Goal: Task Accomplishment & Management: Manage account settings

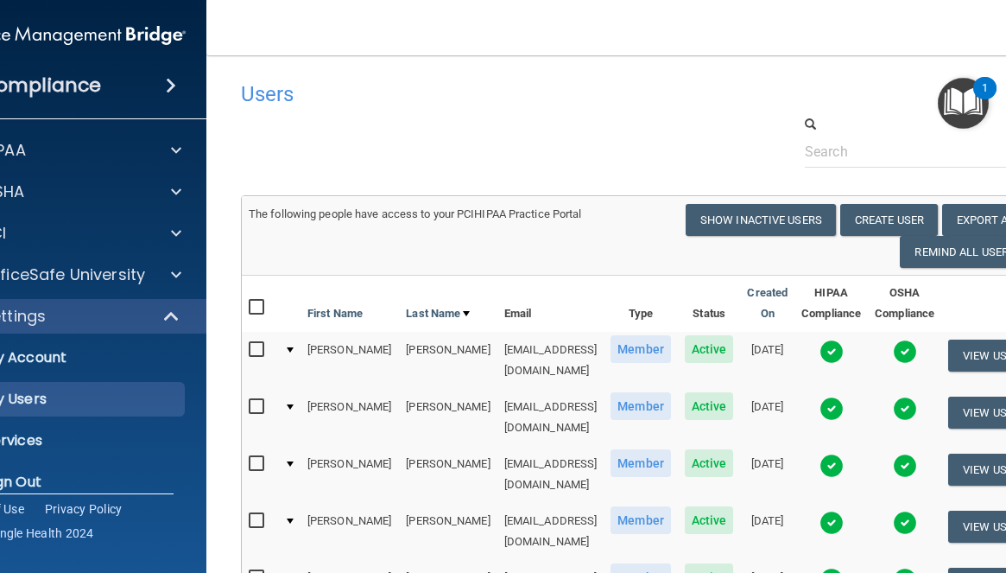
select select "20"
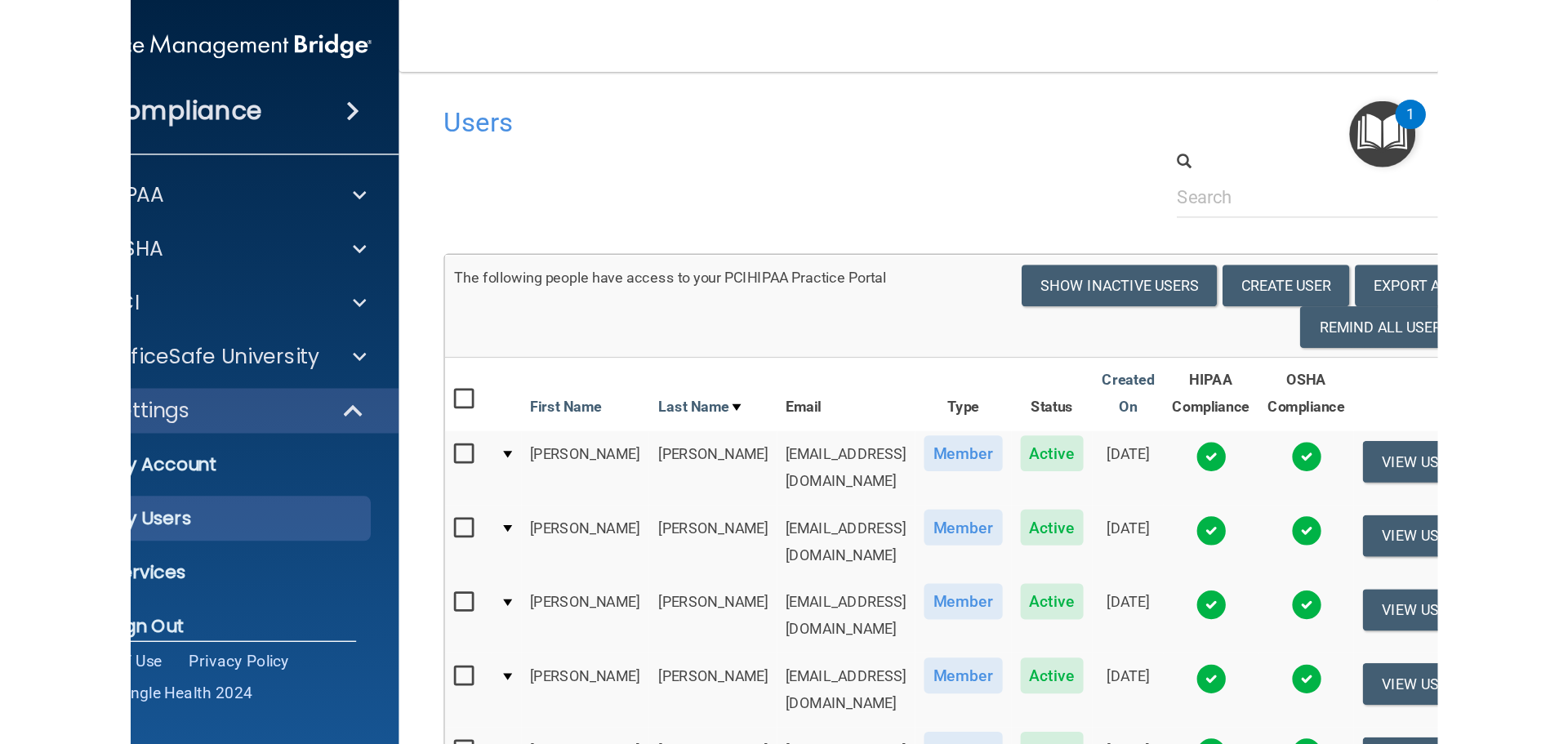
scroll to position [653, 0]
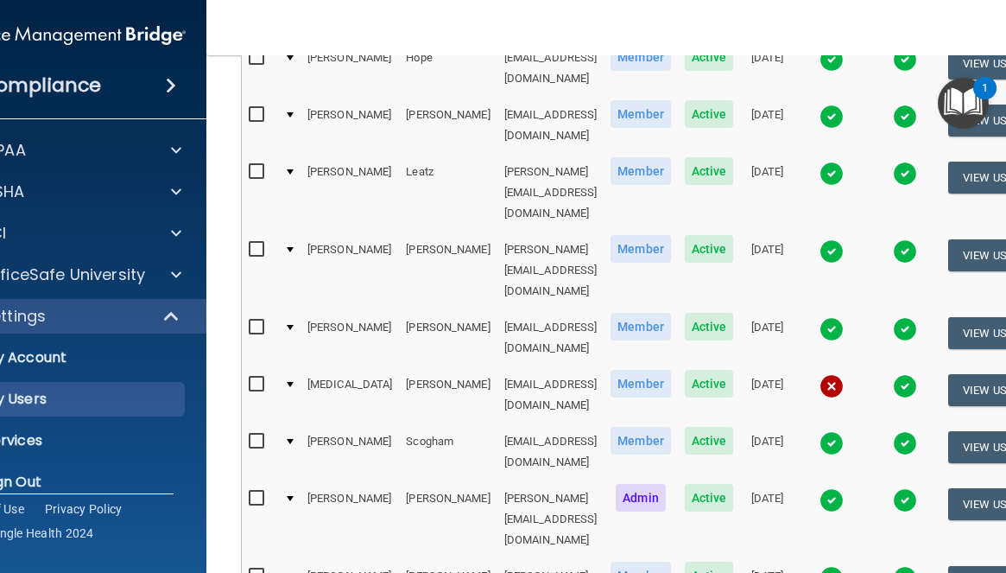
click at [206, 28] on nav "Toggle navigation [PERSON_NAME] [PERSON_NAME][EMAIL_ADDRESS][DOMAIN_NAME] Manag…" at bounding box center [641, 27] width 870 height 55
click at [868, 366] on td at bounding box center [831, 394] width 73 height 57
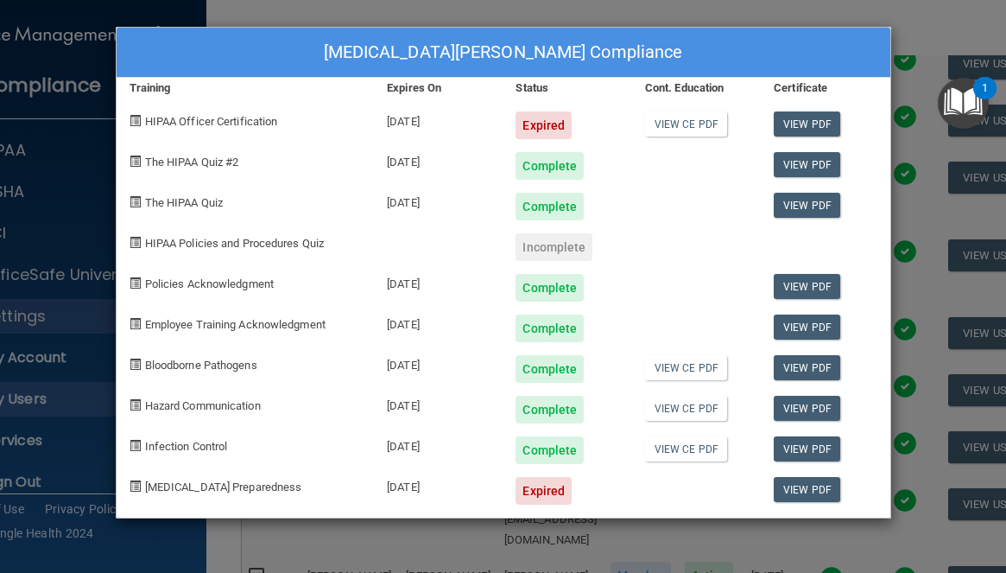
click at [980, 16] on div "[MEDICAL_DATA][PERSON_NAME] Compliance Training Expires On Status Cont. Educati…" at bounding box center [503, 286] width 1006 height 573
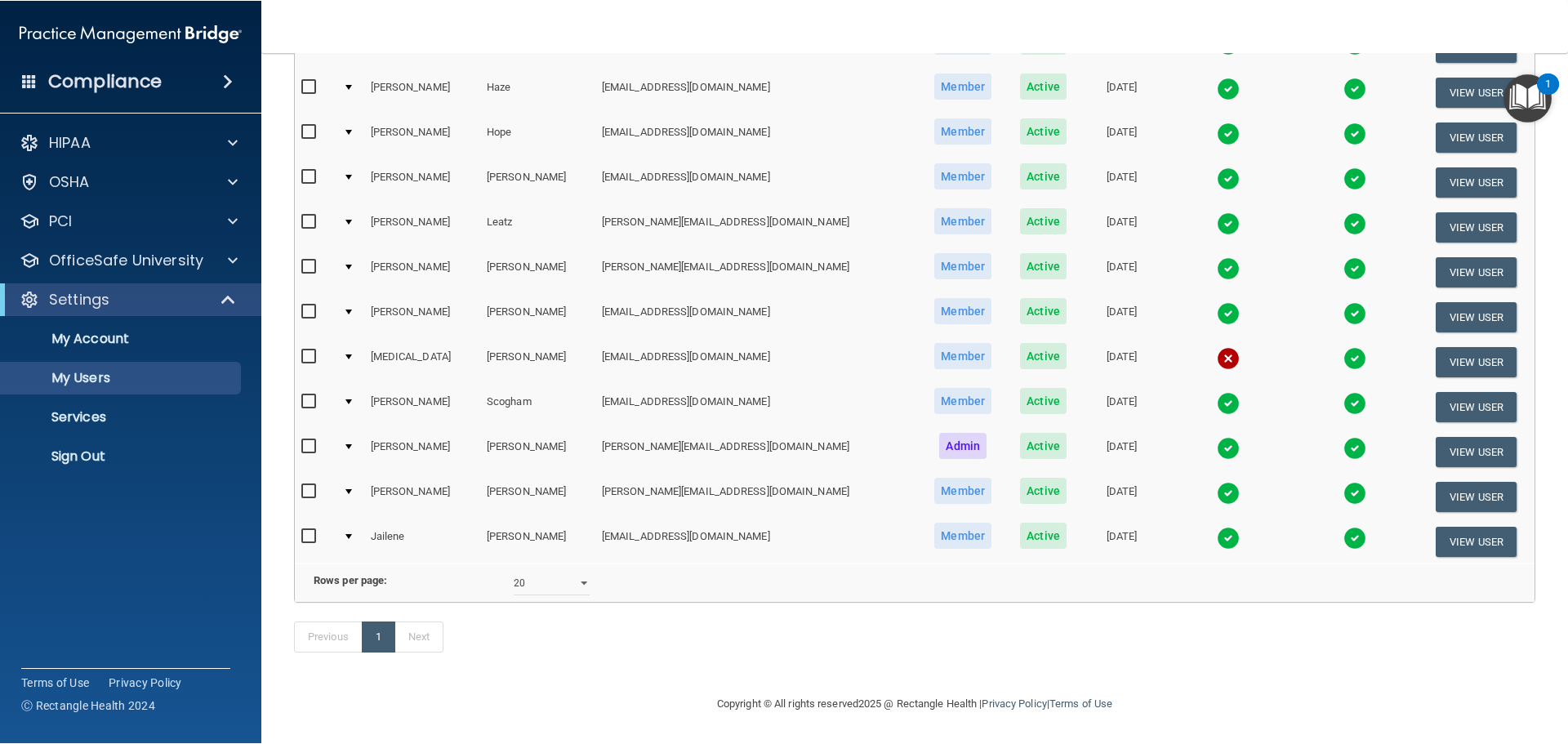
scroll to position [473, 0]
click at [950, 348] on button "View User" at bounding box center [1476, 363] width 81 height 30
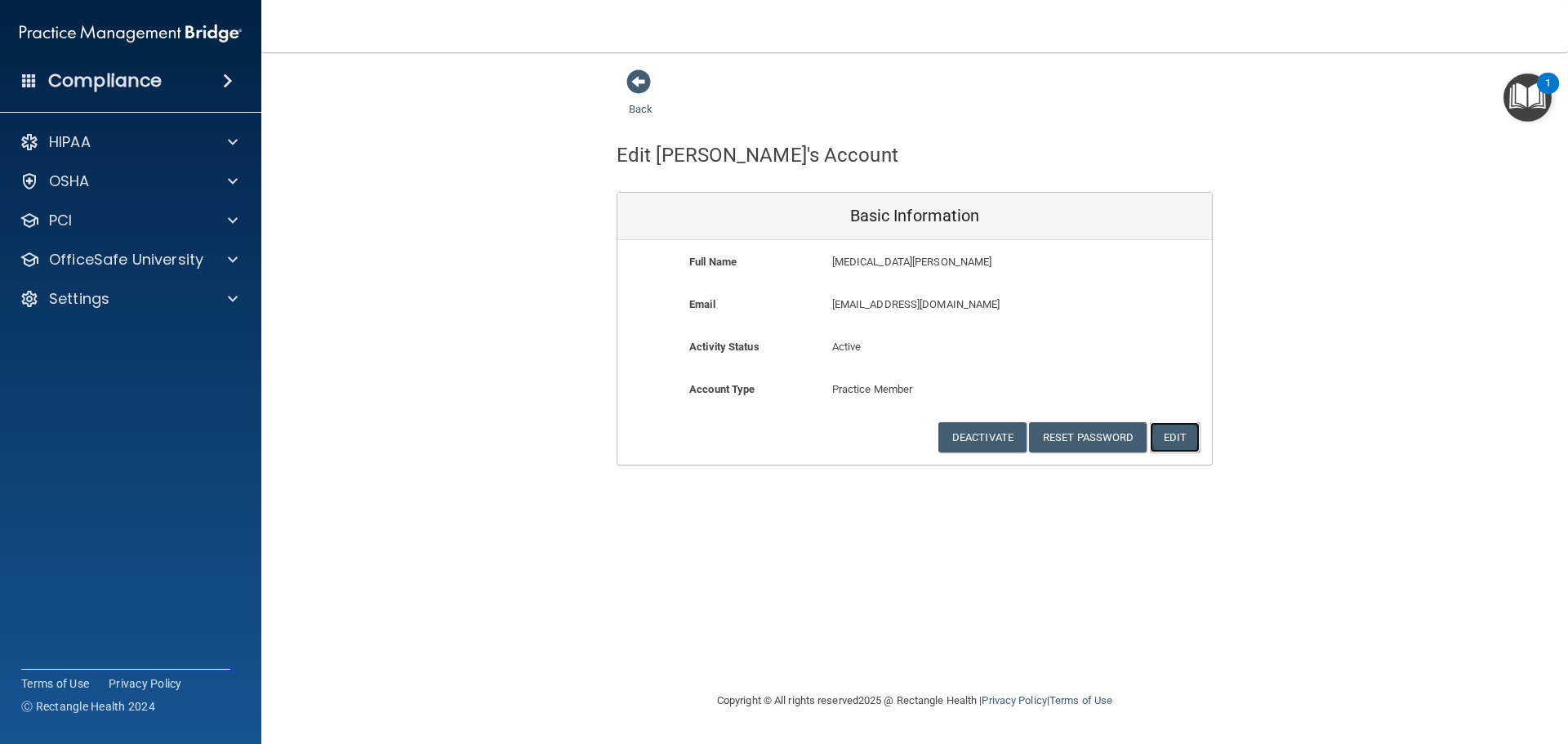
click at [950, 437] on button "Edit" at bounding box center [1174, 438] width 50 height 30
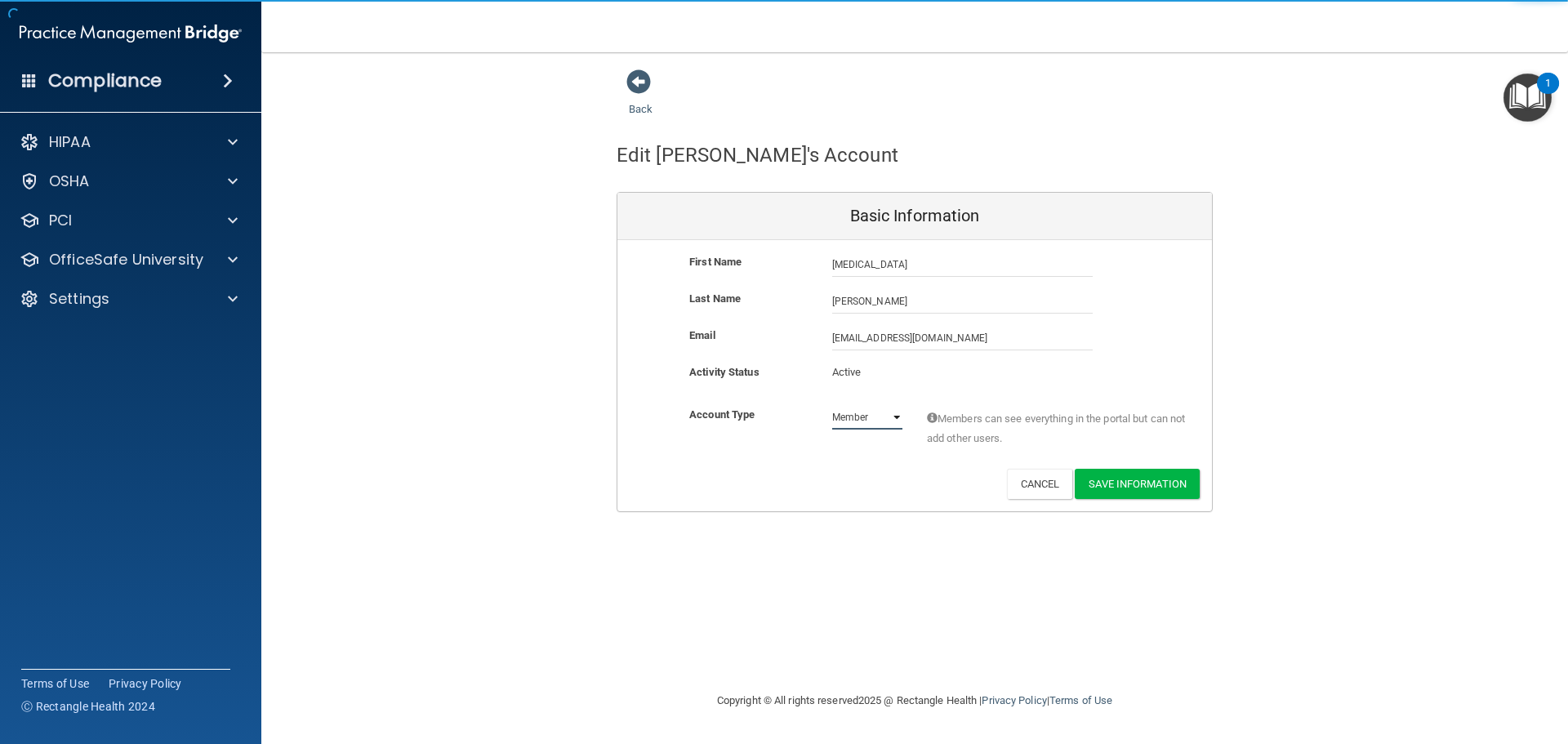
click at [895, 411] on select "Admin Member" at bounding box center [867, 417] width 70 height 25
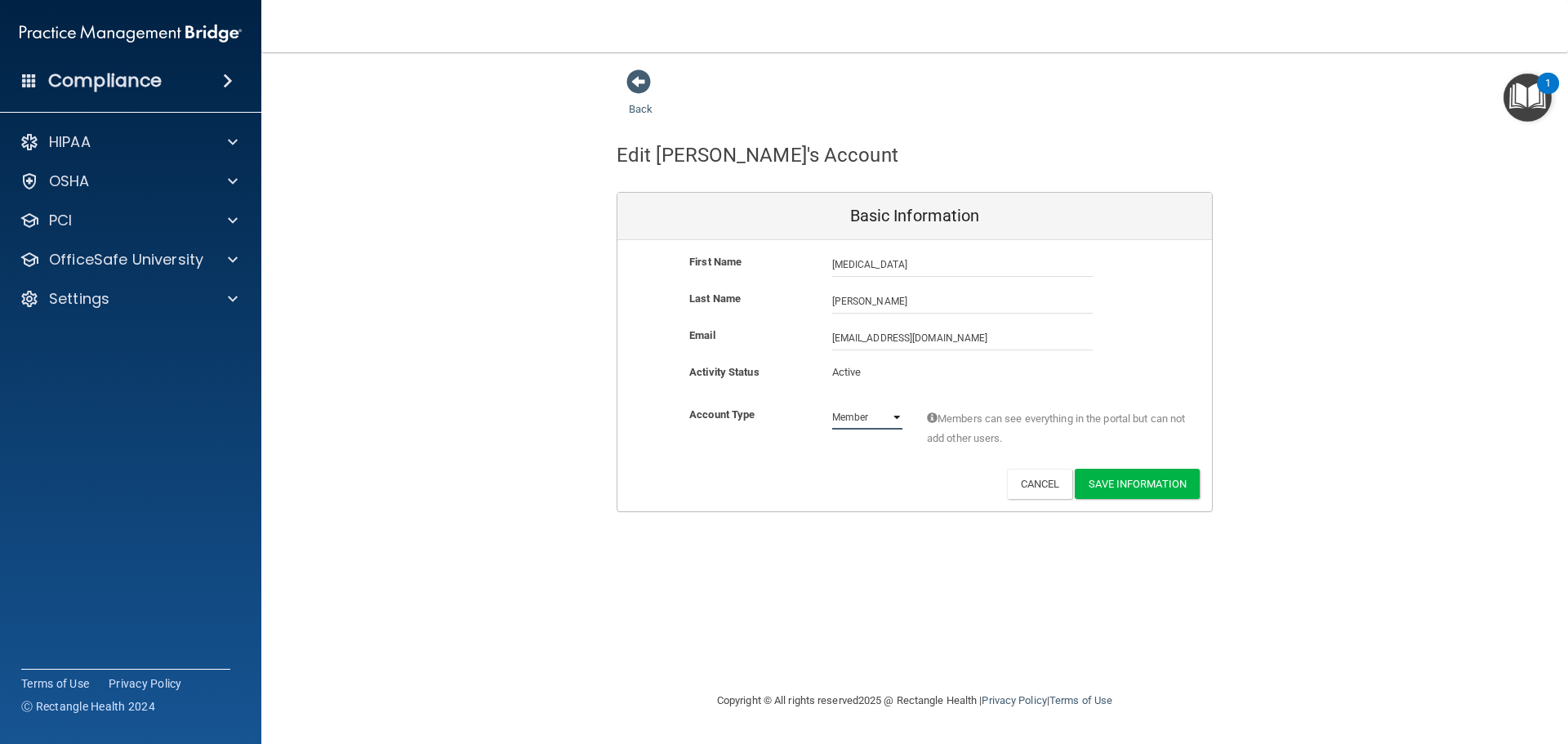
click at [896, 416] on select "Admin Member" at bounding box center [867, 417] width 70 height 25
select select "practice_admin"
click at [832, 405] on select "Admin Member" at bounding box center [867, 417] width 70 height 25
click at [950, 475] on button "Save Information" at bounding box center [1137, 484] width 125 height 30
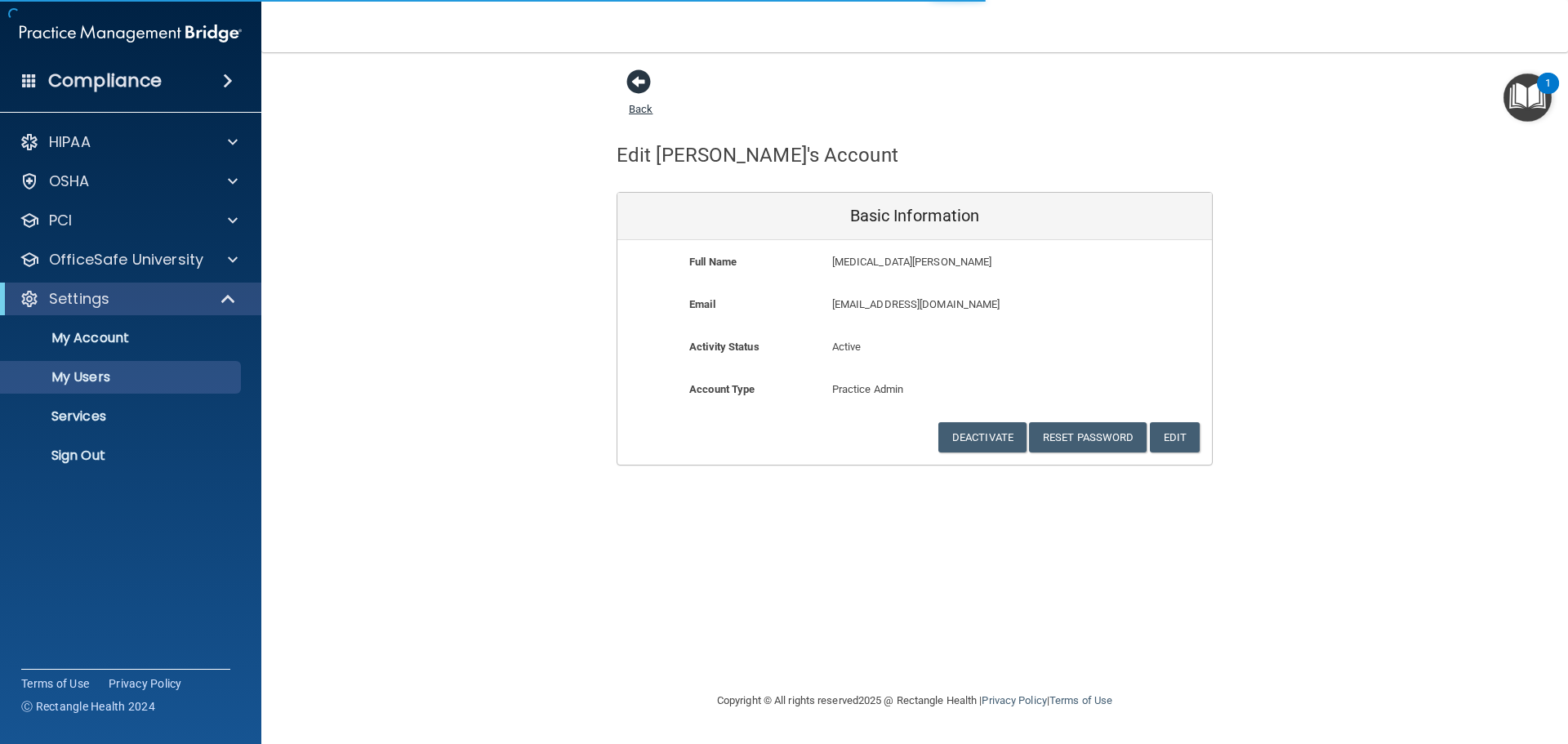
select select "20"
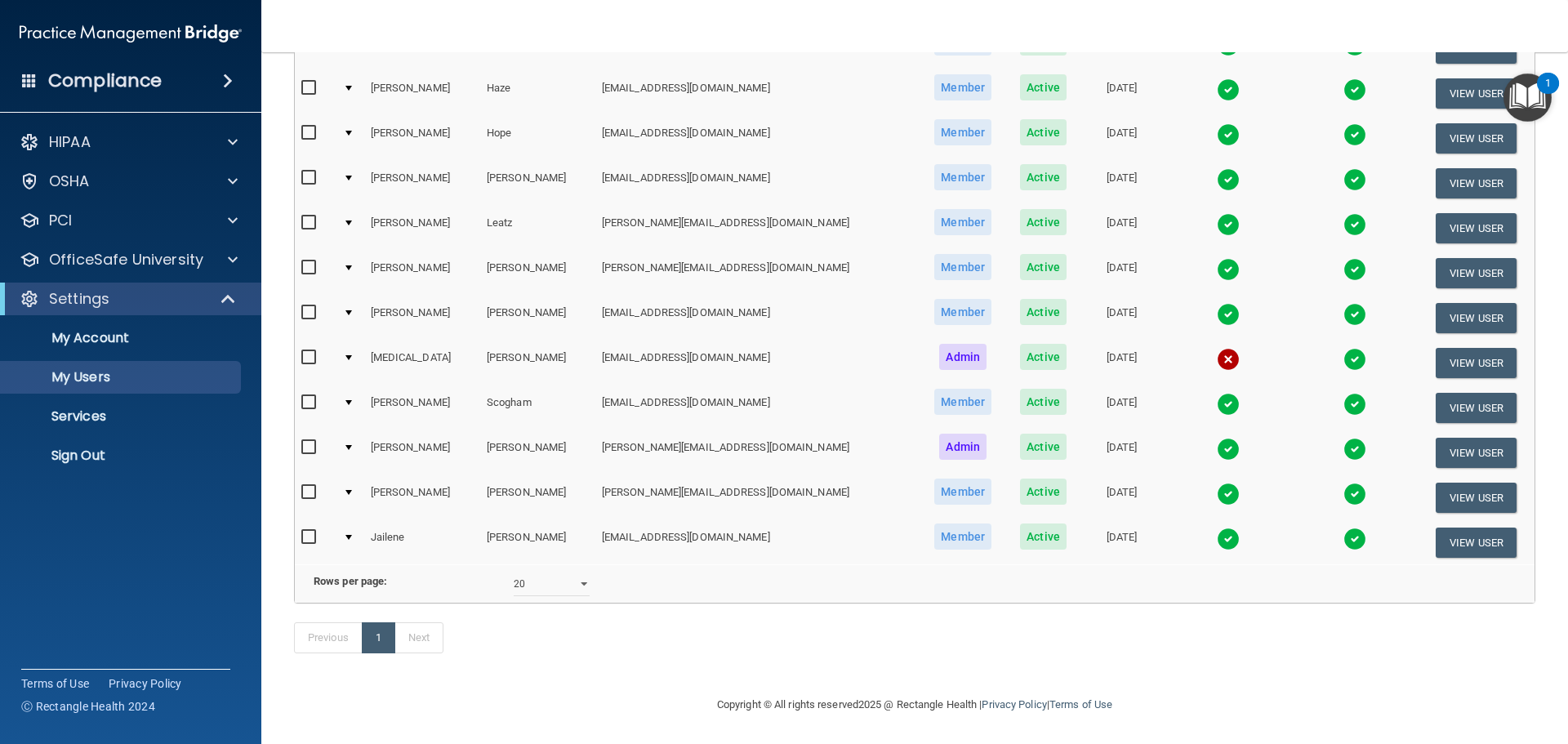
scroll to position [536, 0]
click at [99, 452] on p "Sign Out" at bounding box center [122, 455] width 223 height 16
